Goal: Transaction & Acquisition: Subscribe to service/newsletter

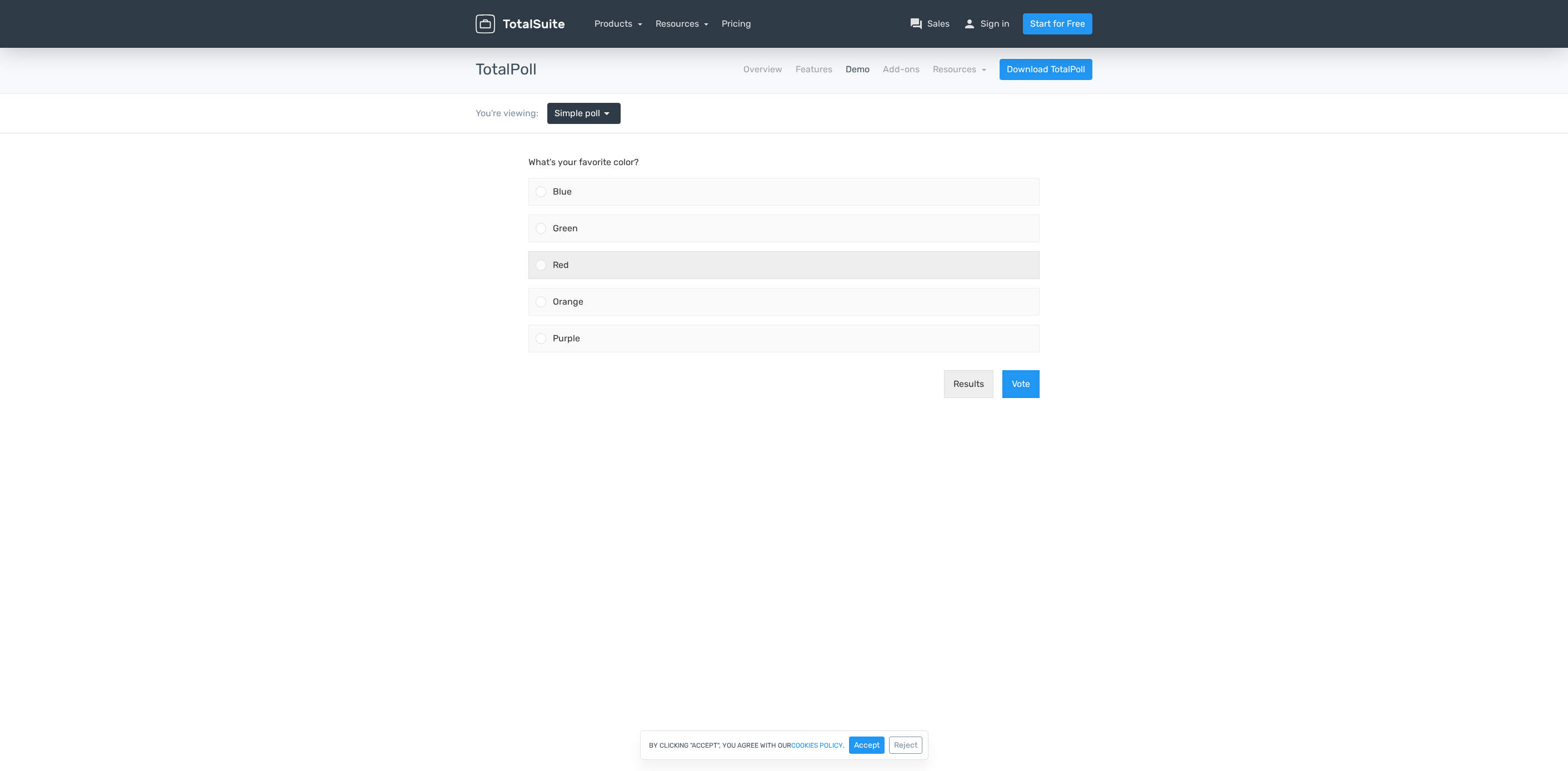
click at [539, 270] on div at bounding box center [541, 265] width 11 height 11
click at [541, 265] on input "Red" at bounding box center [541, 265] width 0 height 0
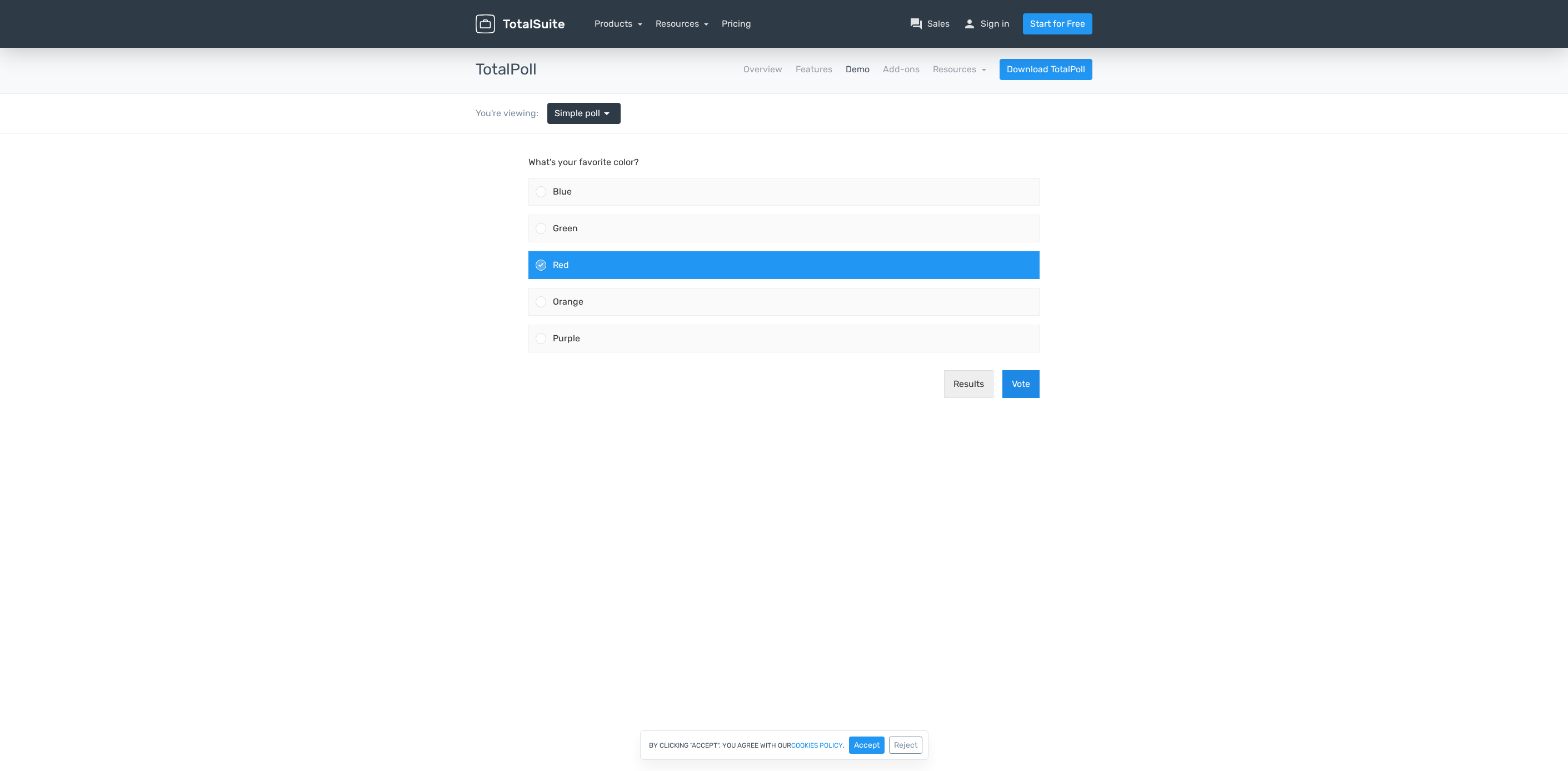
click at [1028, 386] on button "Vote" at bounding box center [1021, 384] width 37 height 28
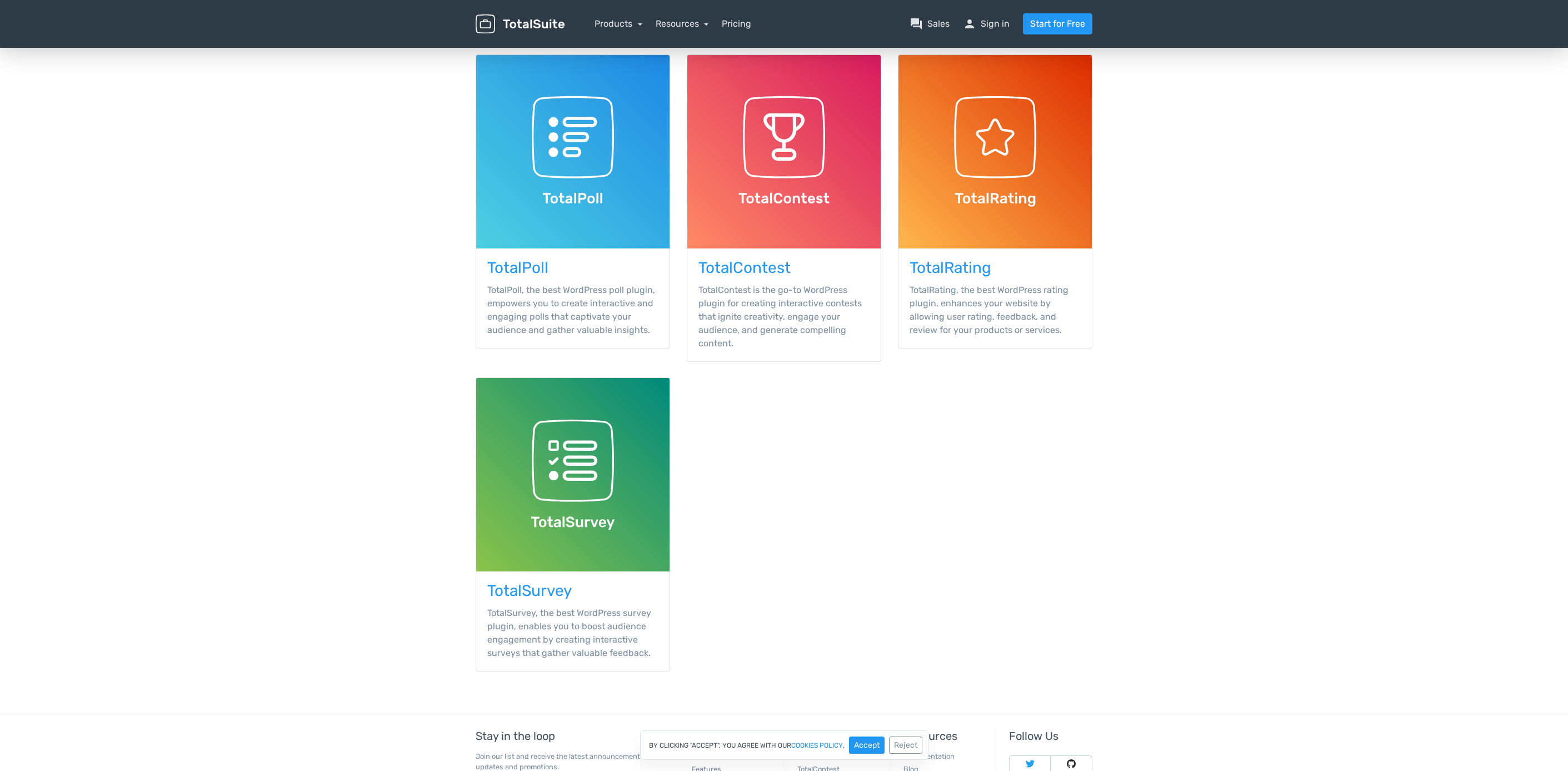
scroll to position [222, 0]
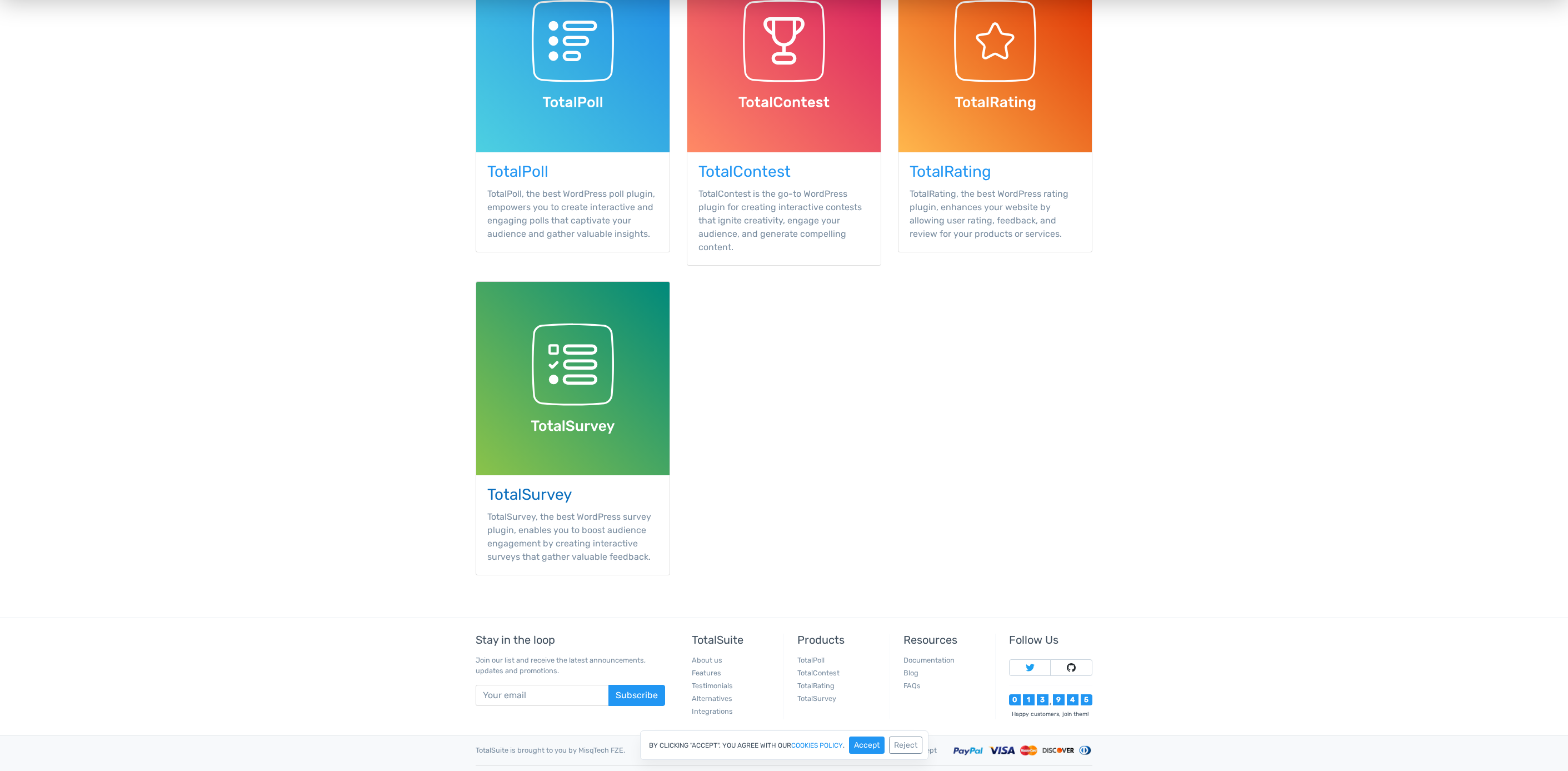
click at [562, 495] on h3 "TotalSurvey" at bounding box center [573, 495] width 171 height 17
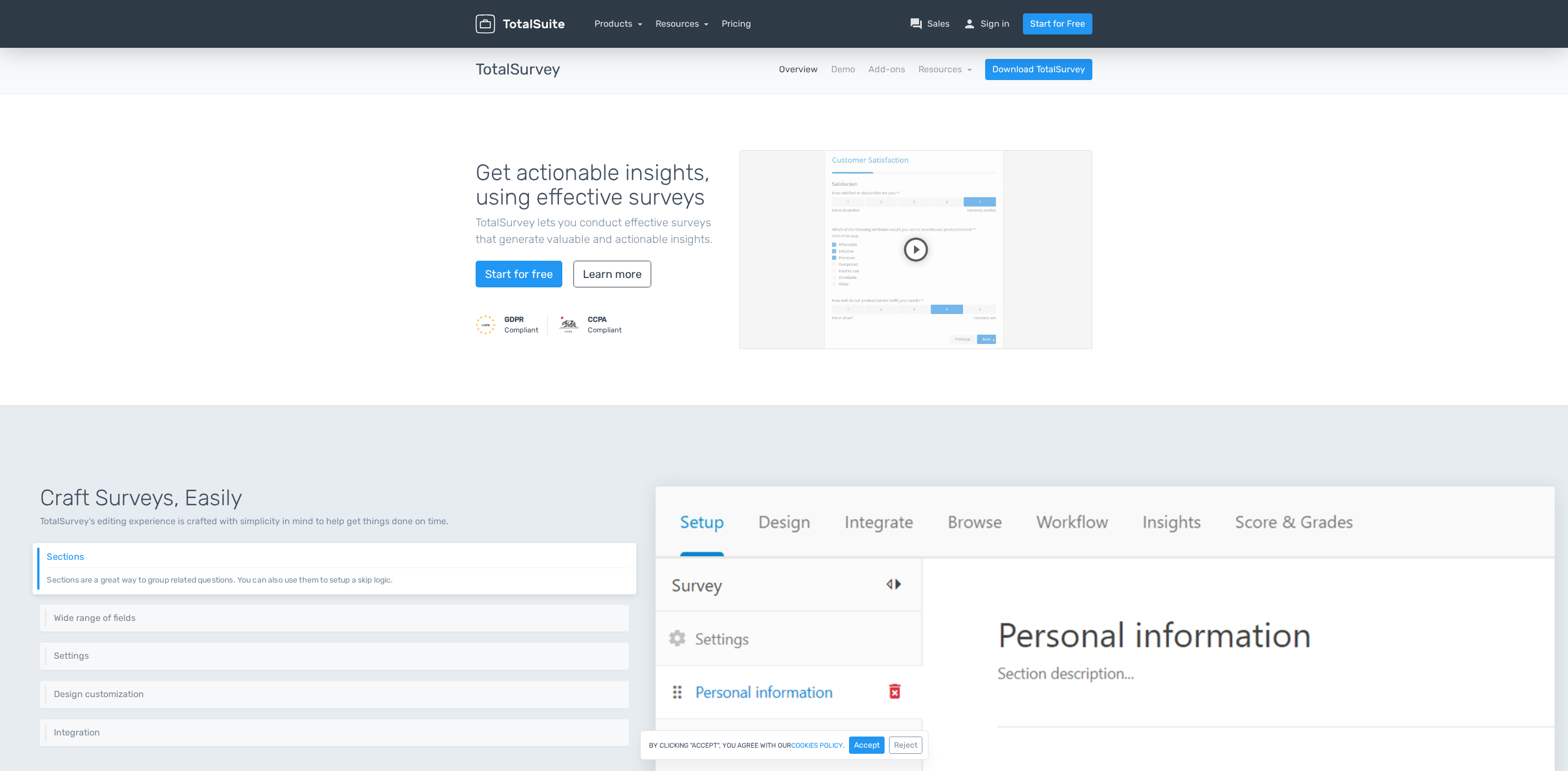
click at [930, 250] on video at bounding box center [916, 250] width 353 height 199
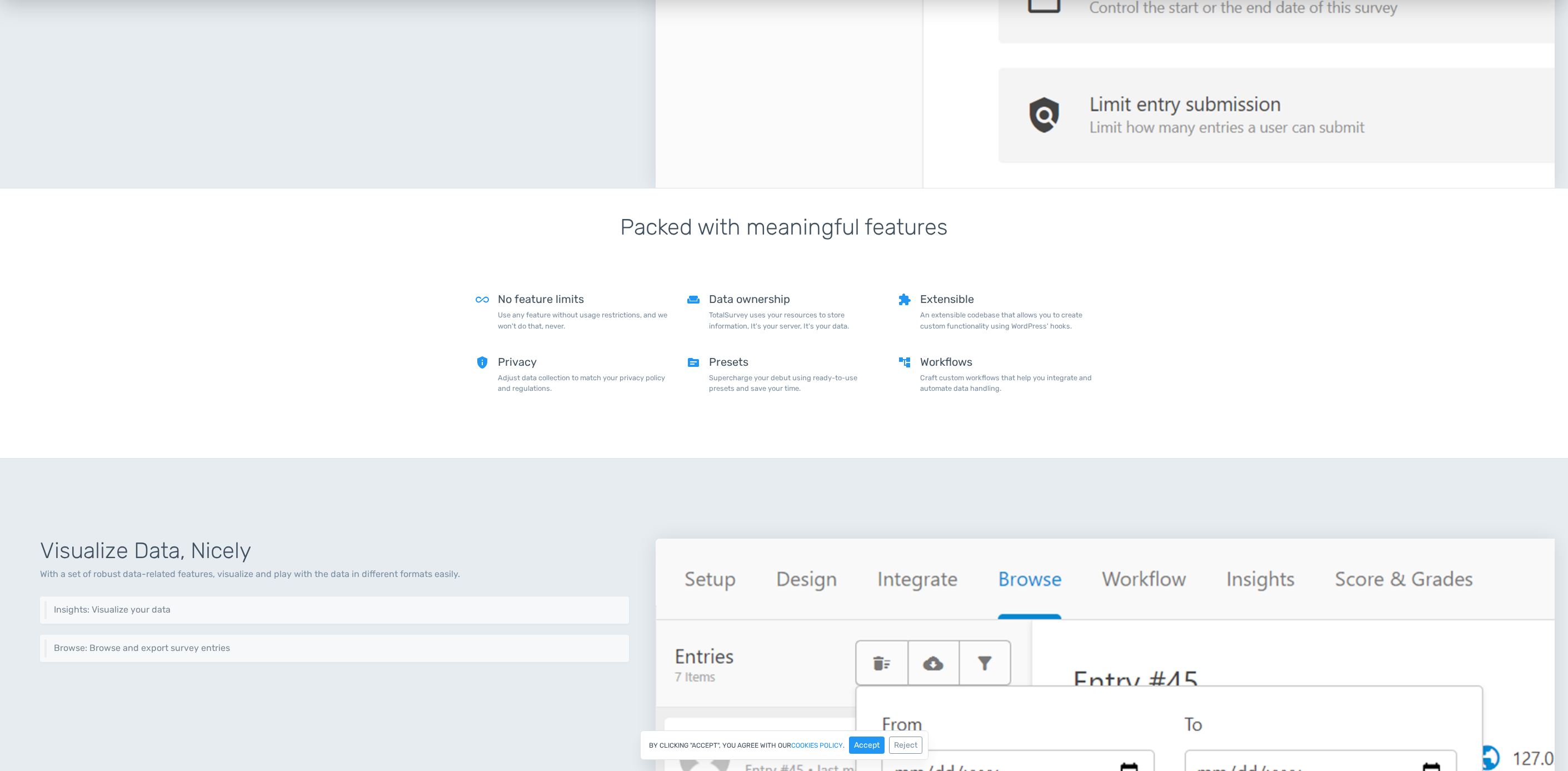
scroll to position [1000, 0]
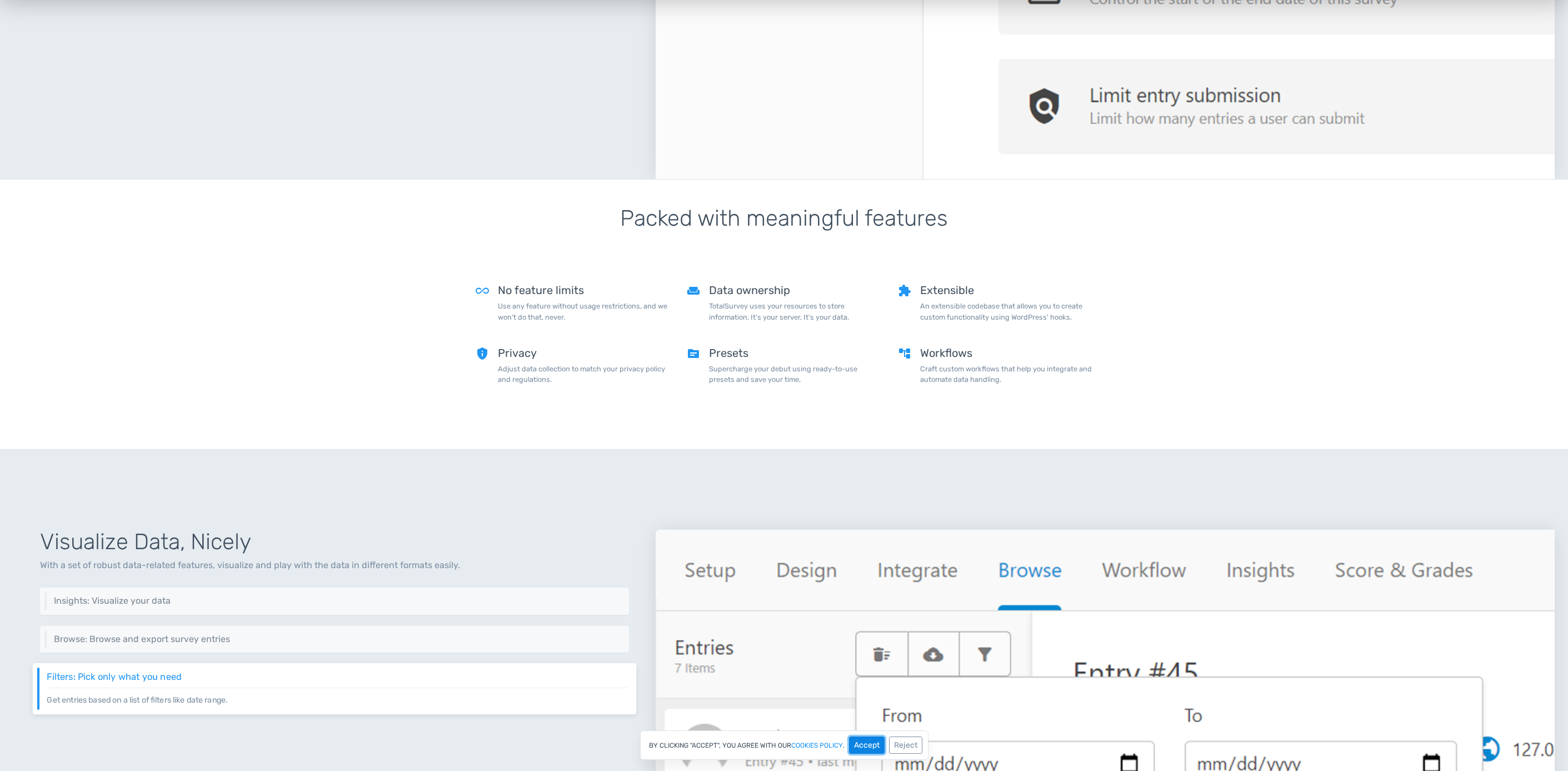
click at [877, 748] on button "Accept" at bounding box center [866, 745] width 35 height 17
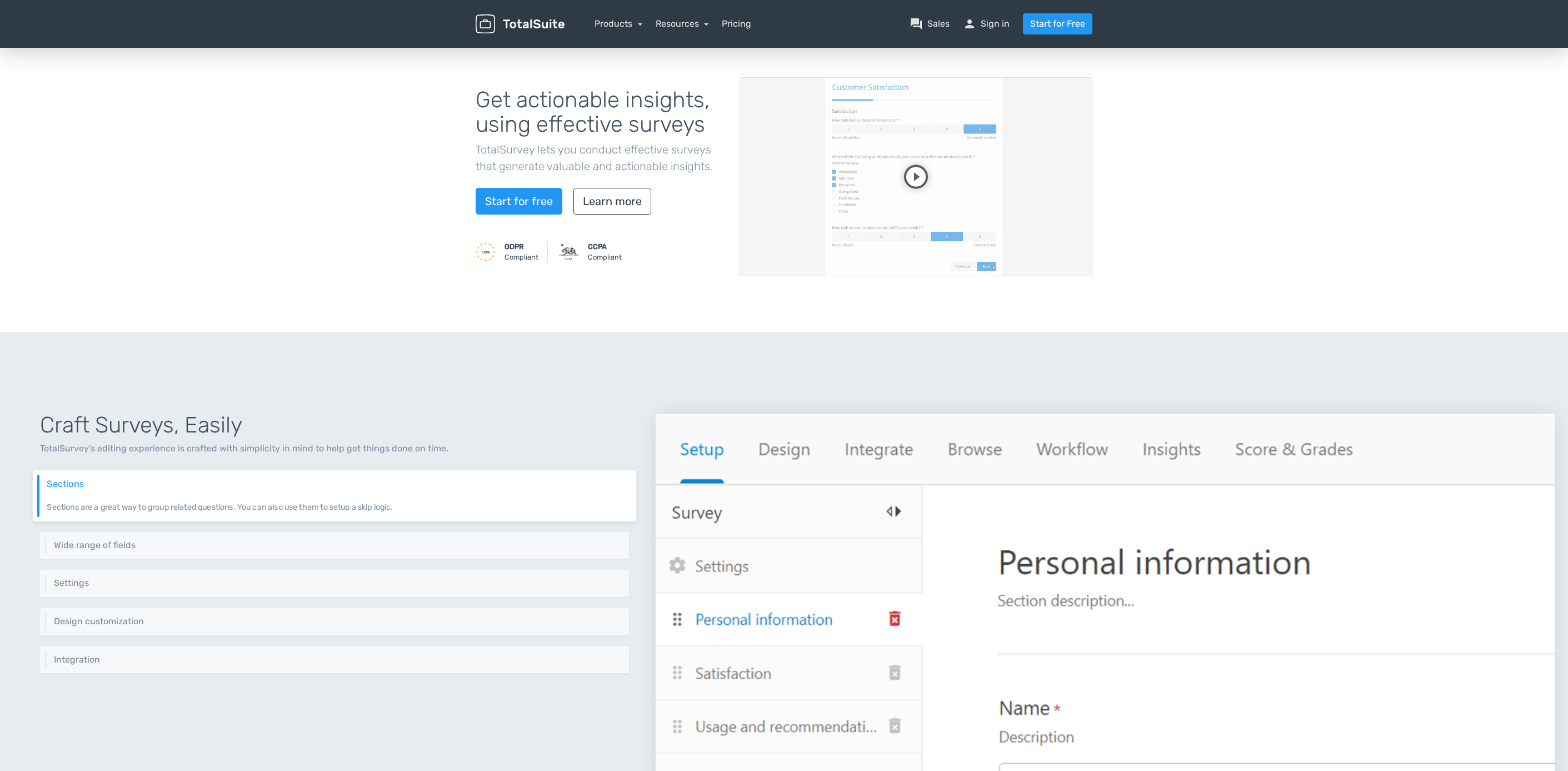
scroll to position [0, 0]
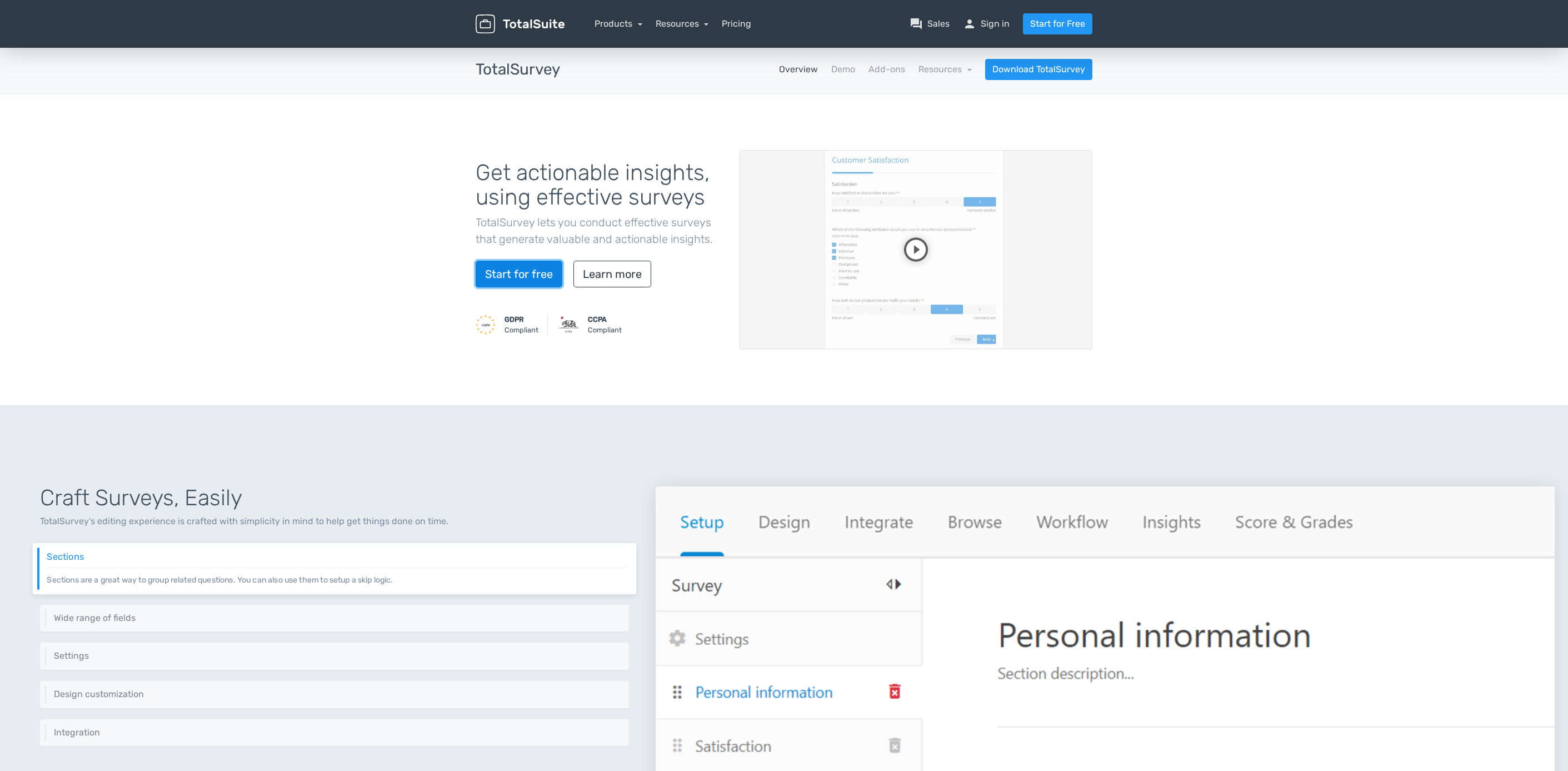
click at [524, 277] on link "Start for free" at bounding box center [519, 274] width 87 height 27
